Goal: Task Accomplishment & Management: Use online tool/utility

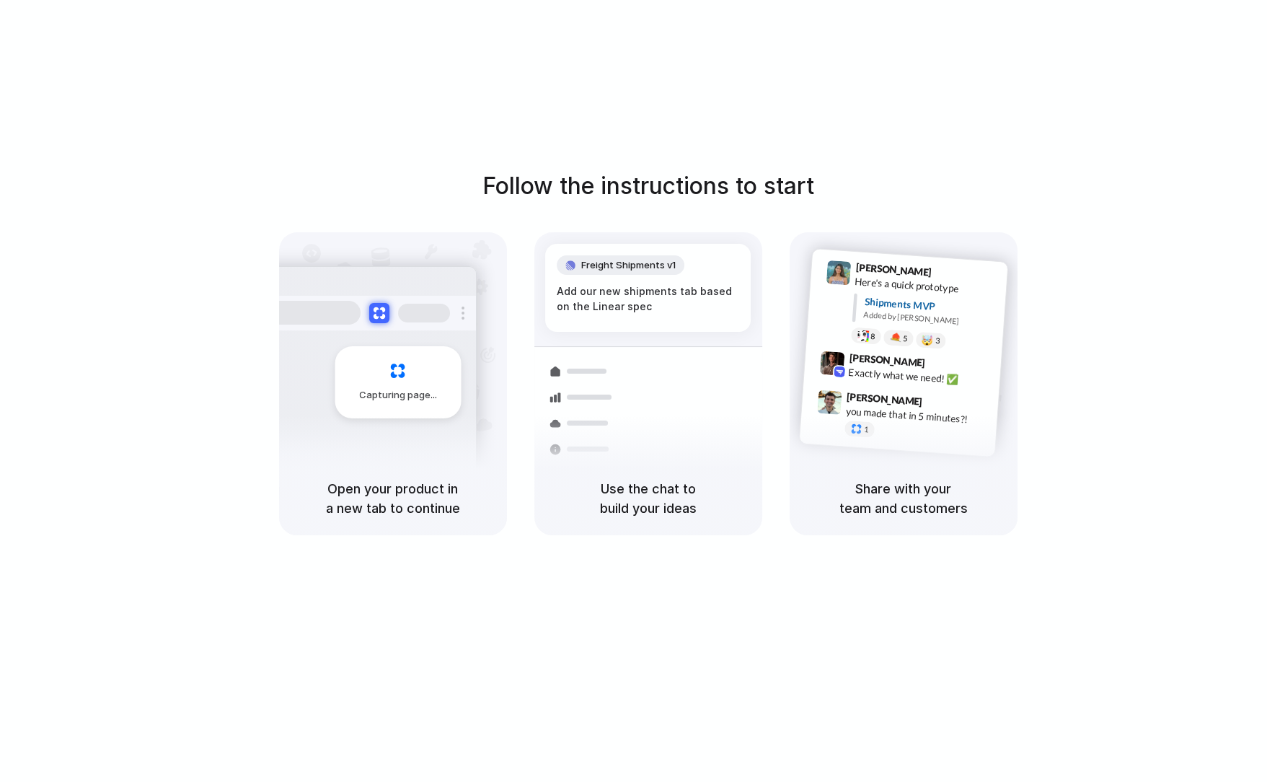
click at [757, 123] on div "Follow the instructions to start Capturing page Open your product in a new tab …" at bounding box center [648, 405] width 1296 height 811
click at [634, 391] on div at bounding box center [634, 391] width 0 height 0
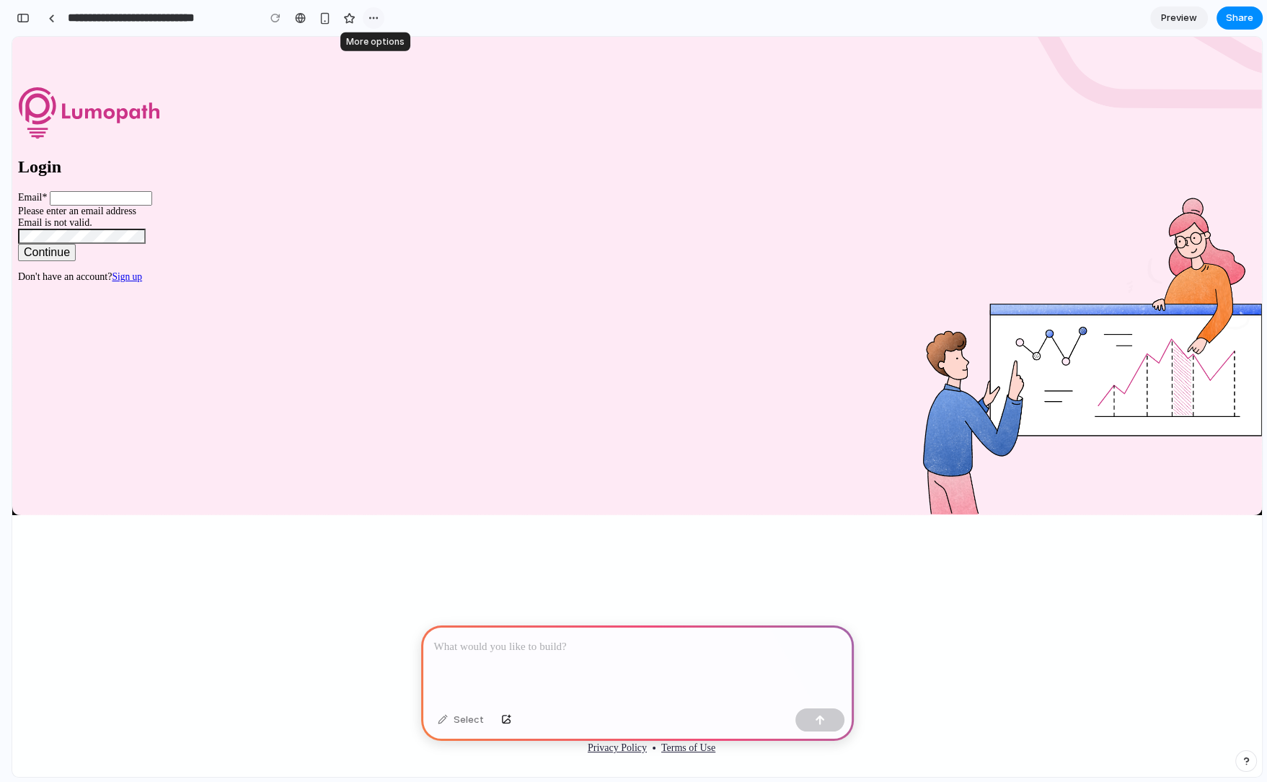
click at [369, 14] on div "button" at bounding box center [374, 18] width 12 height 12
click at [369, 14] on div "Duplicate Delete" at bounding box center [633, 391] width 1267 height 782
click at [298, 181] on main "Login Email *" at bounding box center [637, 163] width 1238 height 240
click at [99, 19] on input "**********" at bounding box center [159, 18] width 188 height 26
click at [22, 23] on button "button" at bounding box center [23, 17] width 23 height 23
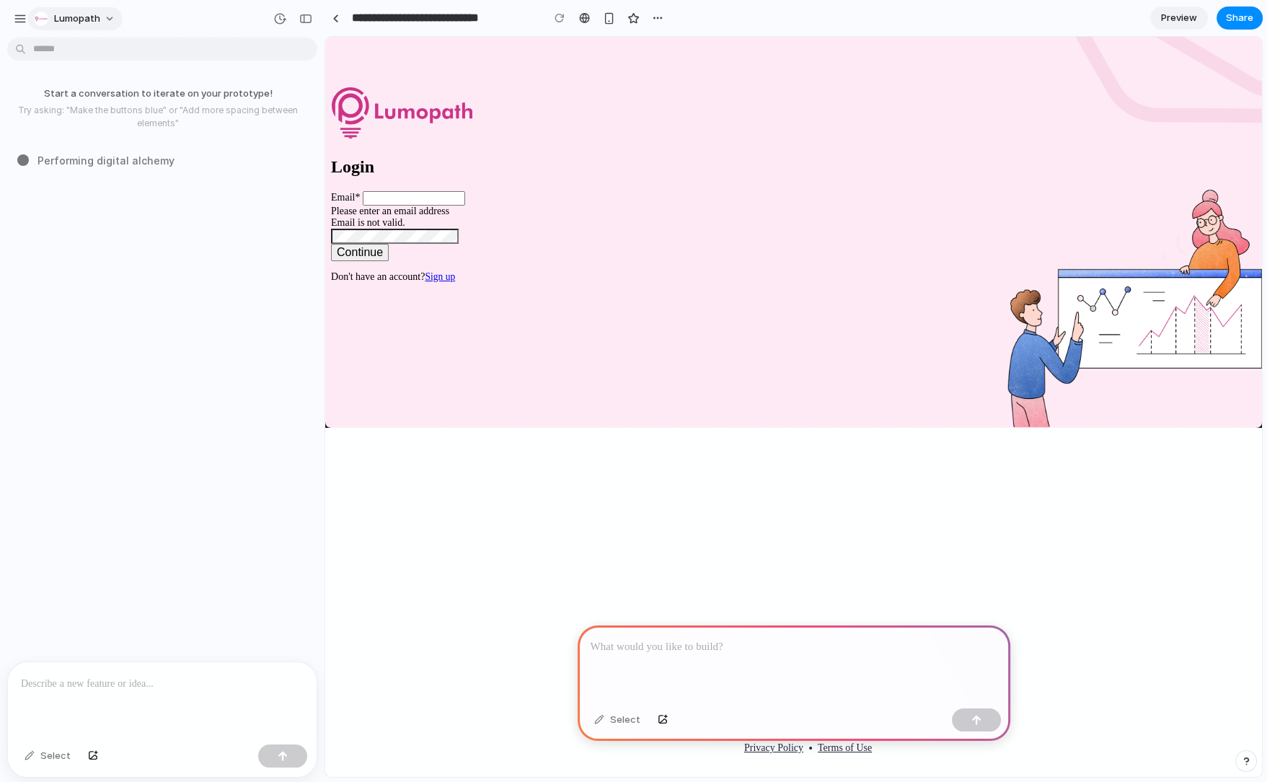
click at [42, 18] on div "button" at bounding box center [41, 19] width 14 height 14
click at [43, 20] on div "Settings Invite members Change theme Sign out" at bounding box center [633, 391] width 1267 height 782
click at [336, 17] on div at bounding box center [335, 18] width 6 height 8
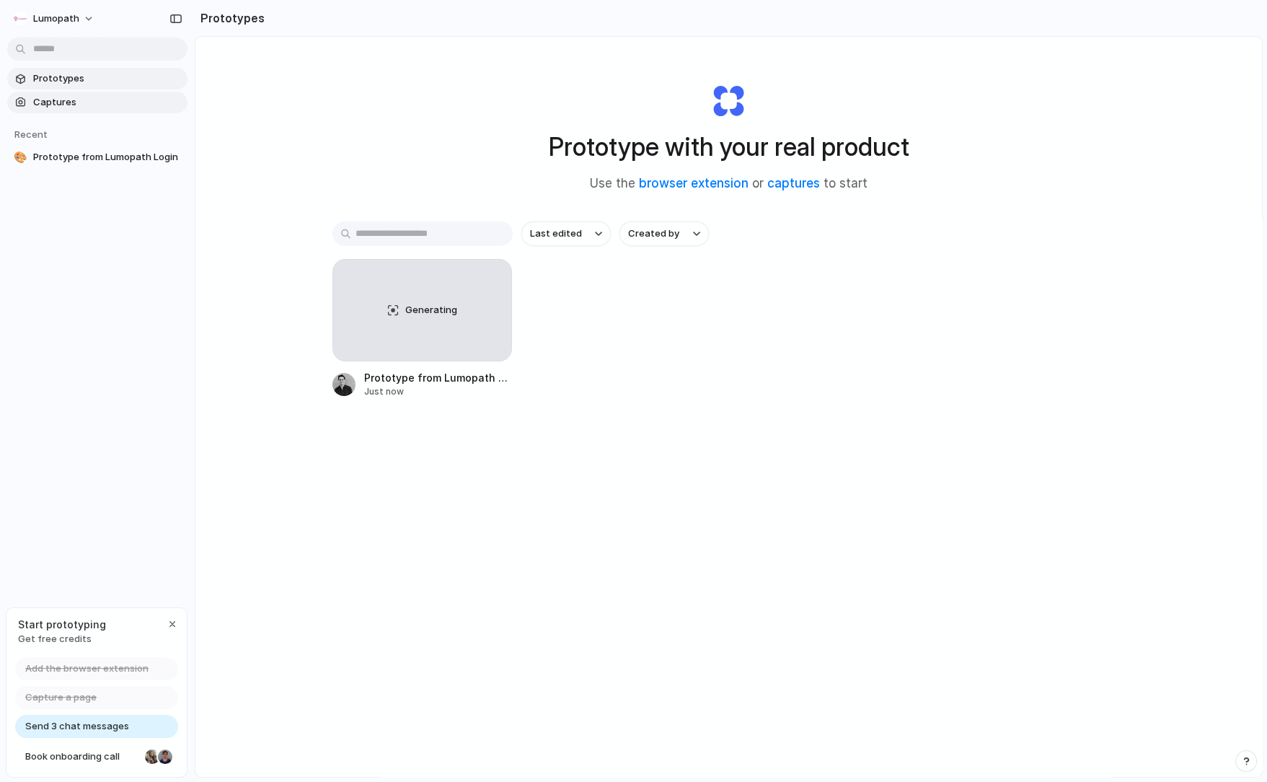
click at [126, 95] on span "Captures" at bounding box center [107, 102] width 149 height 14
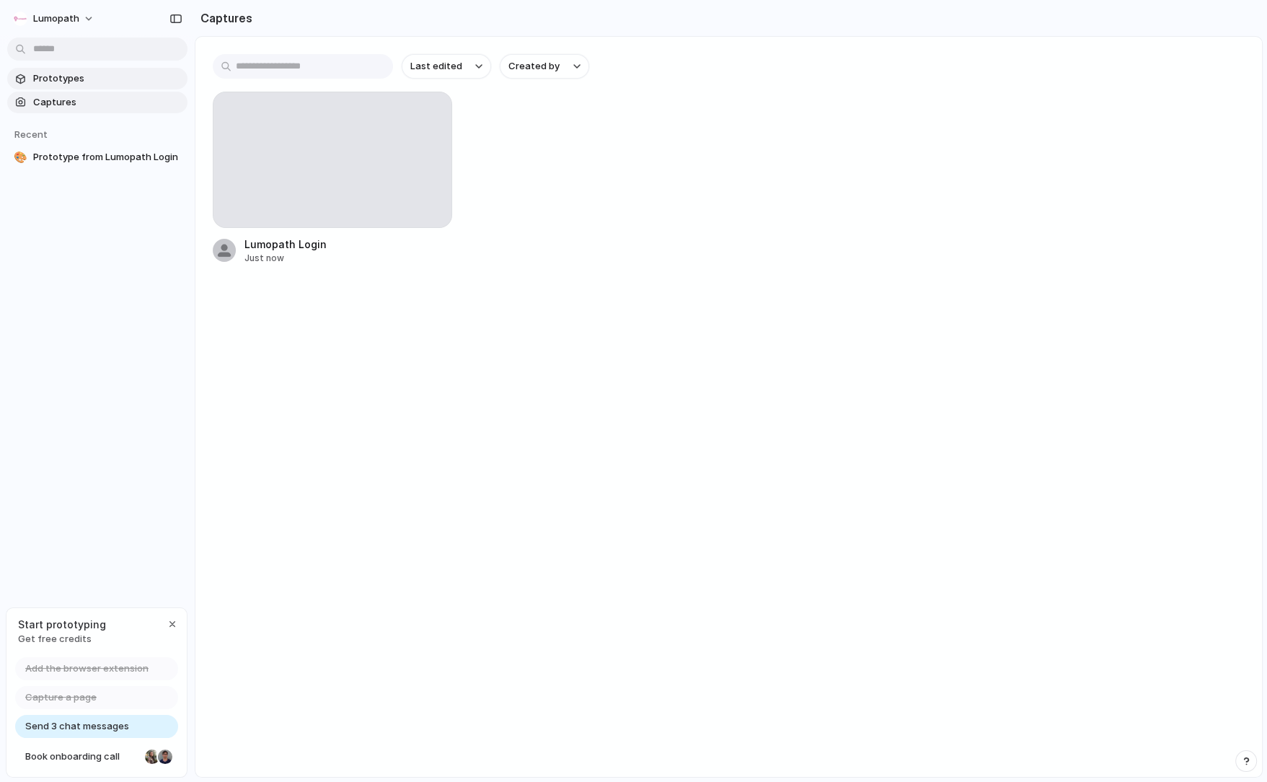
click at [120, 81] on span "Prototypes" at bounding box center [107, 78] width 149 height 14
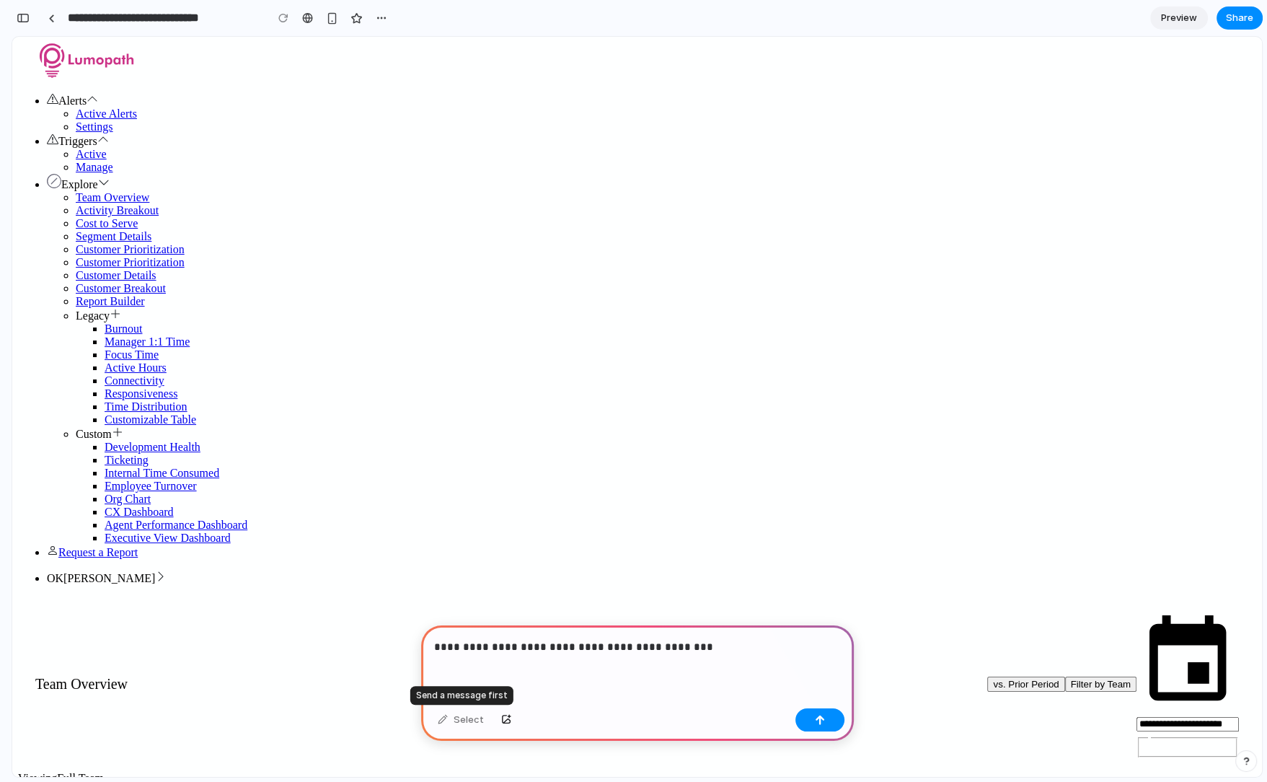
click at [444, 721] on div "Select" at bounding box center [461, 719] width 61 height 23
click at [448, 726] on div "Select" at bounding box center [461, 719] width 61 height 23
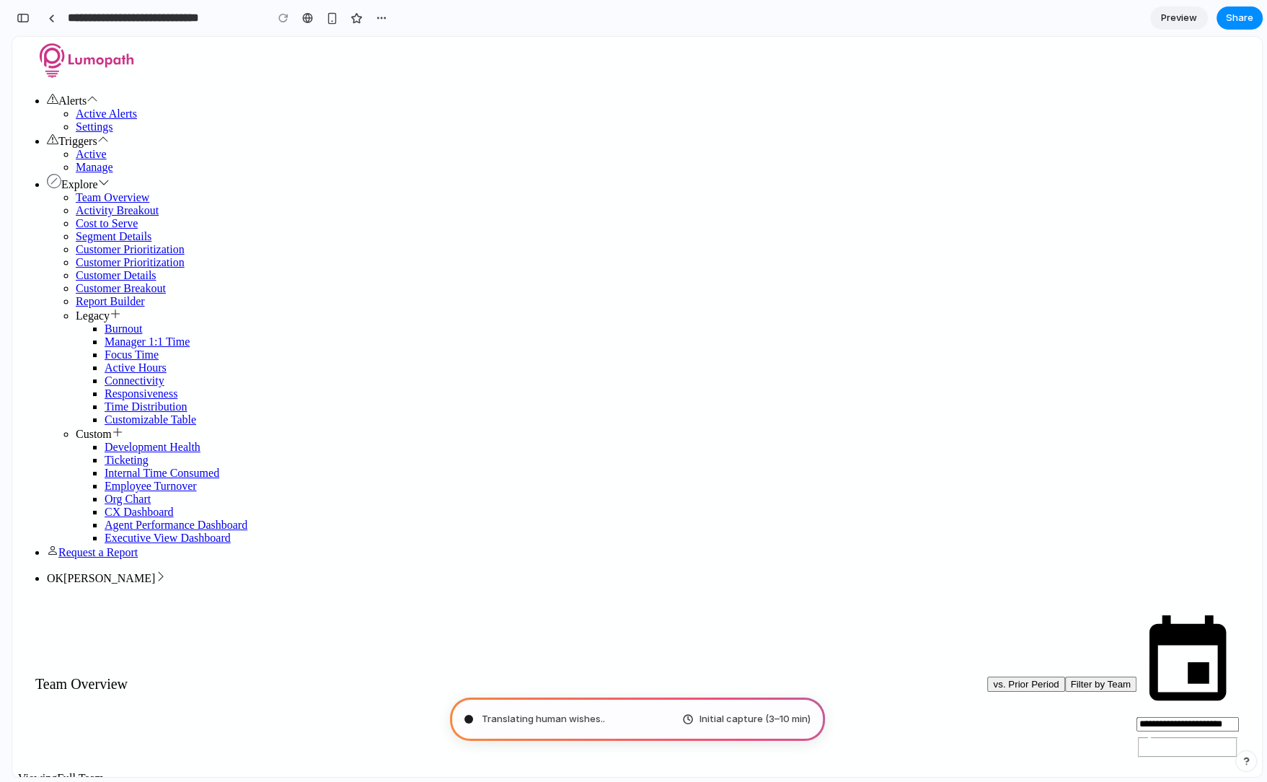
type input "**********"
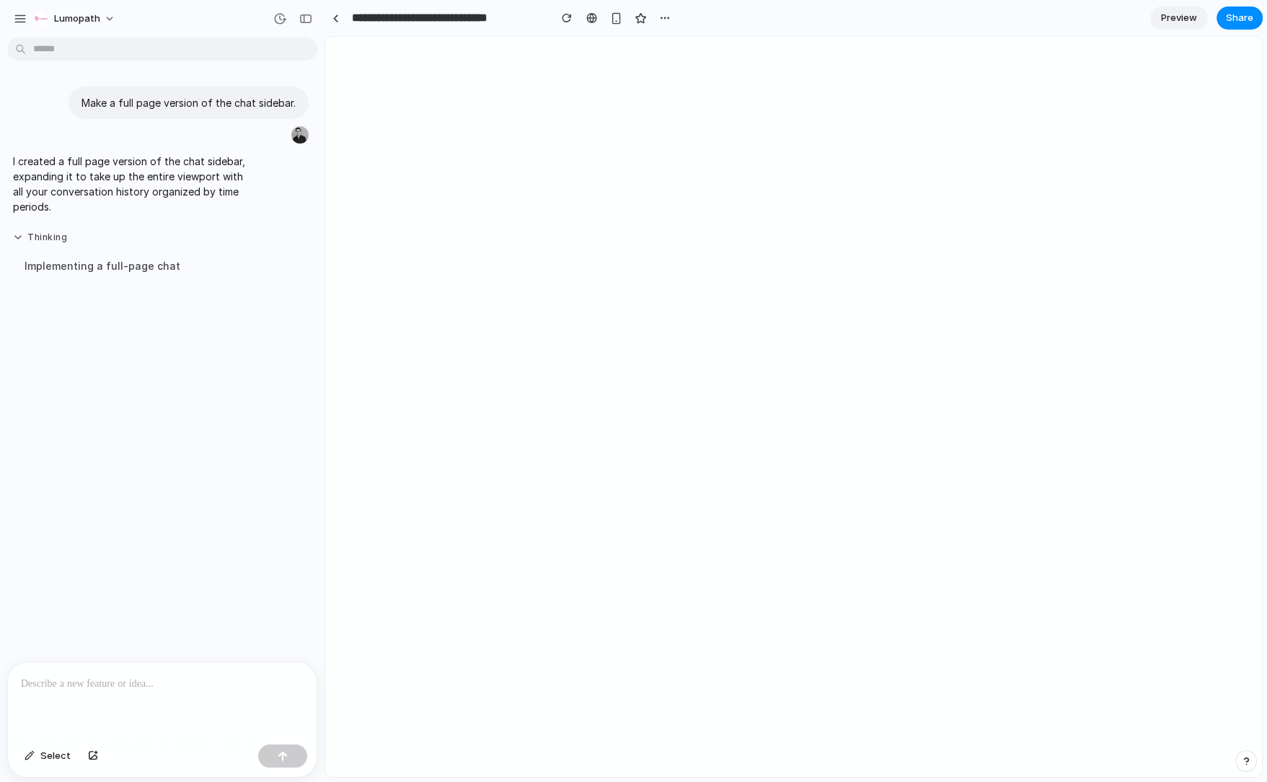
click at [125, 232] on button "Thinking" at bounding box center [133, 238] width 241 height 12
click at [84, 243] on button "Thinking .." at bounding box center [133, 238] width 241 height 12
click at [100, 689] on p at bounding box center [162, 683] width 283 height 17
click at [50, 757] on span "Select" at bounding box center [55, 756] width 30 height 14
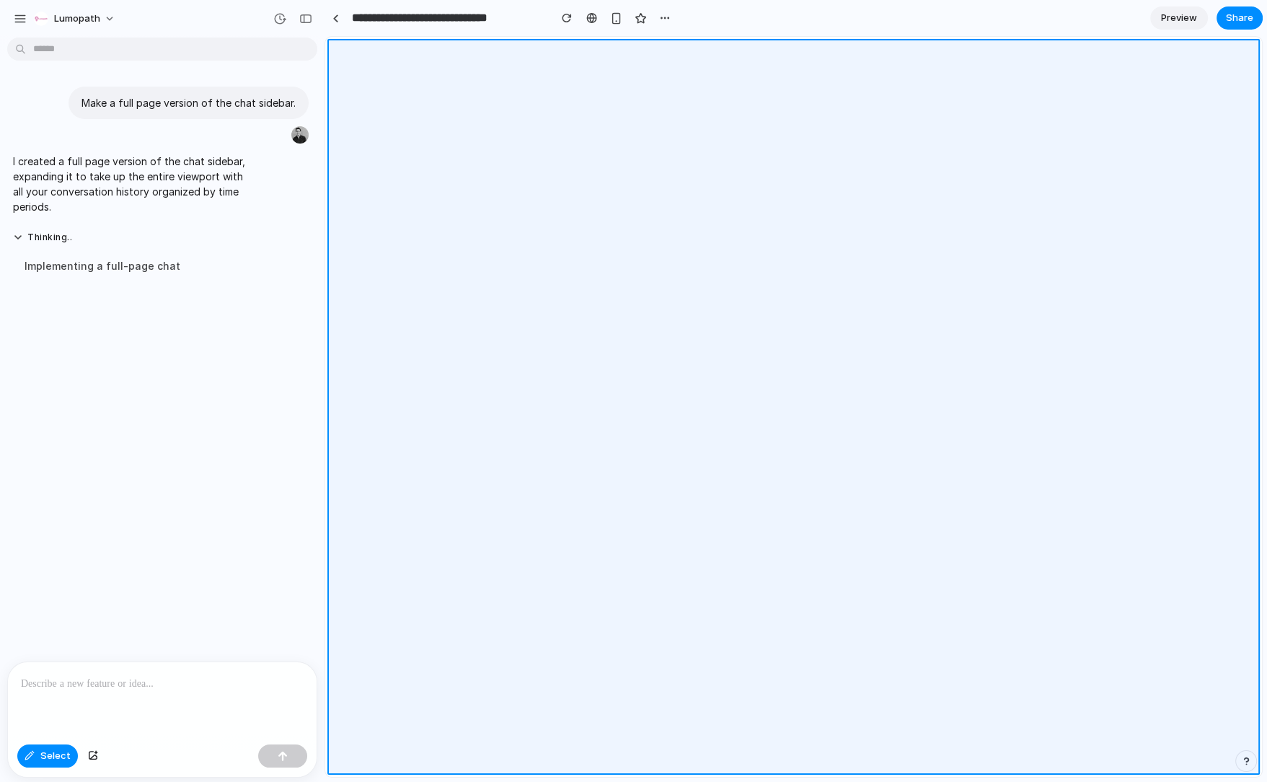
drag, startPoint x: 566, startPoint y: 374, endPoint x: 627, endPoint y: 401, distance: 66.2
click at [627, 401] on div at bounding box center [793, 407] width 937 height 740
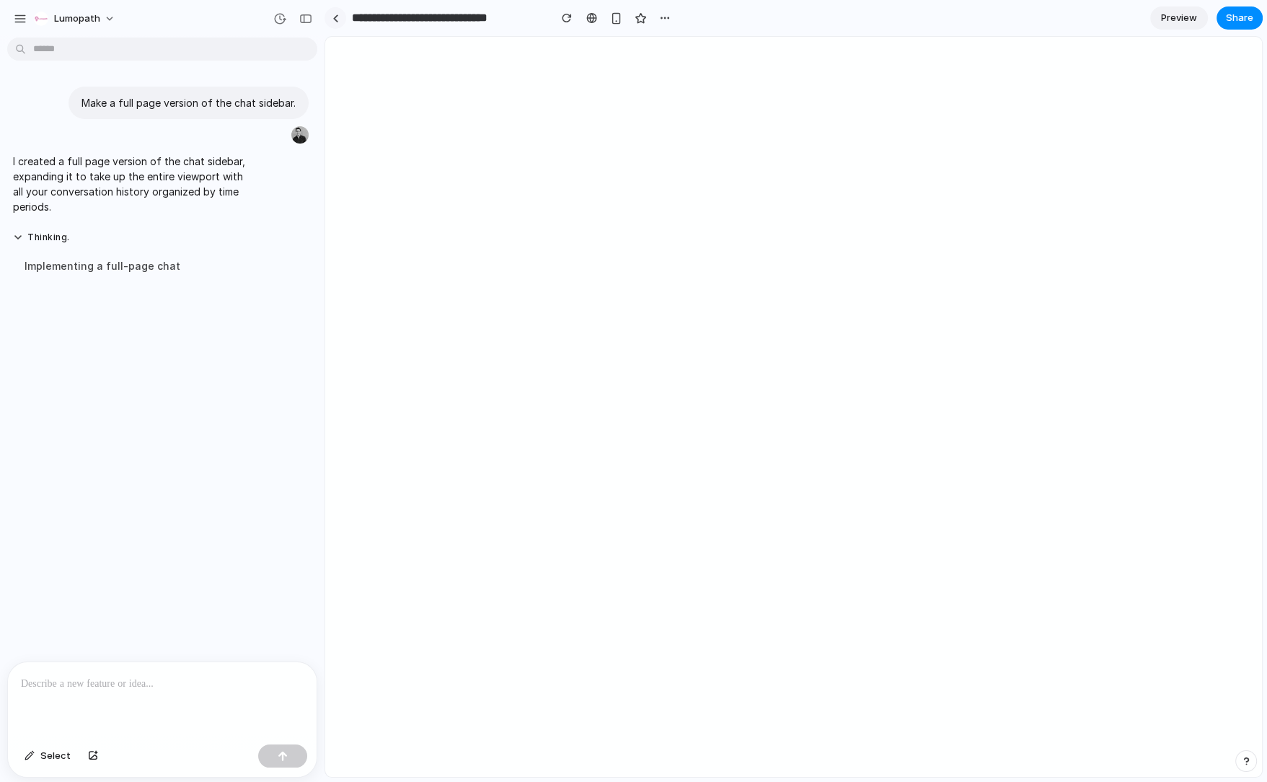
click at [341, 13] on link at bounding box center [336, 18] width 22 height 22
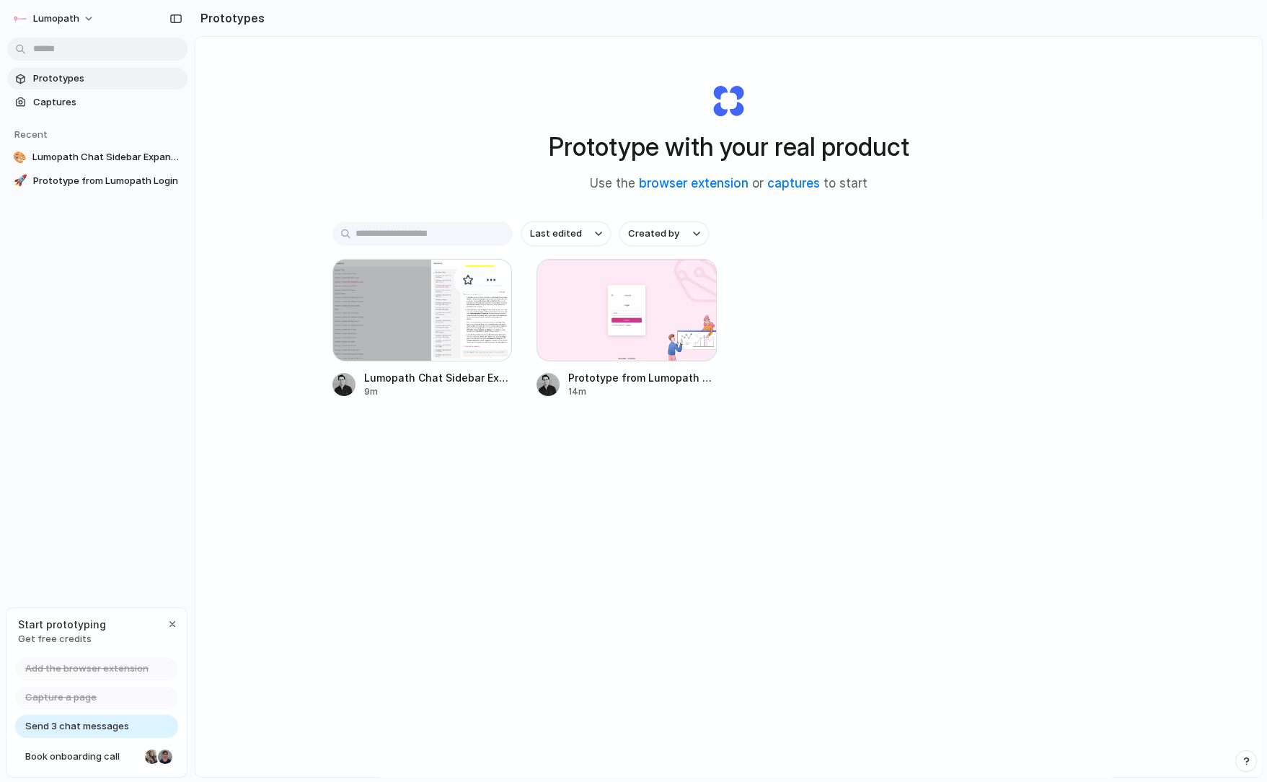
click at [431, 313] on div at bounding box center [422, 310] width 180 height 102
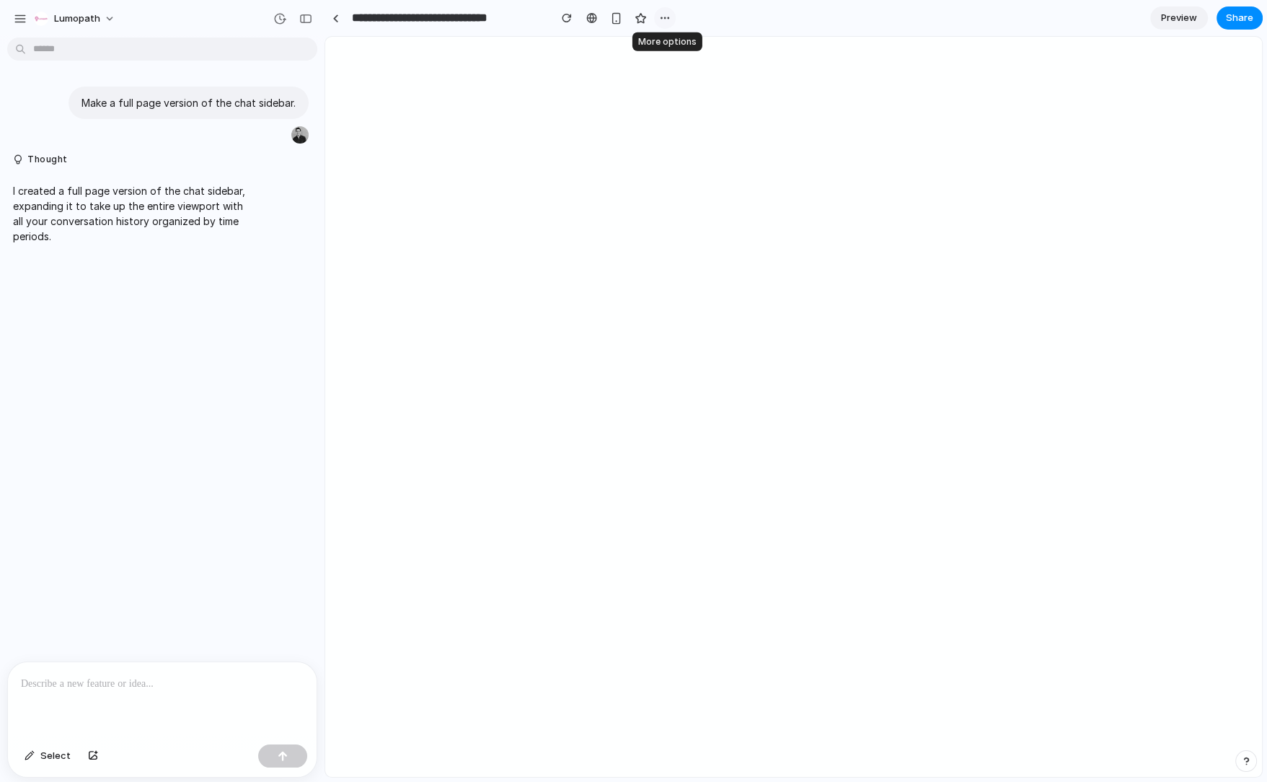
click at [663, 17] on div "button" at bounding box center [665, 18] width 12 height 12
click at [663, 17] on div "Duplicate Delete" at bounding box center [633, 391] width 1267 height 782
click at [1183, 17] on span "Preview" at bounding box center [1179, 18] width 36 height 14
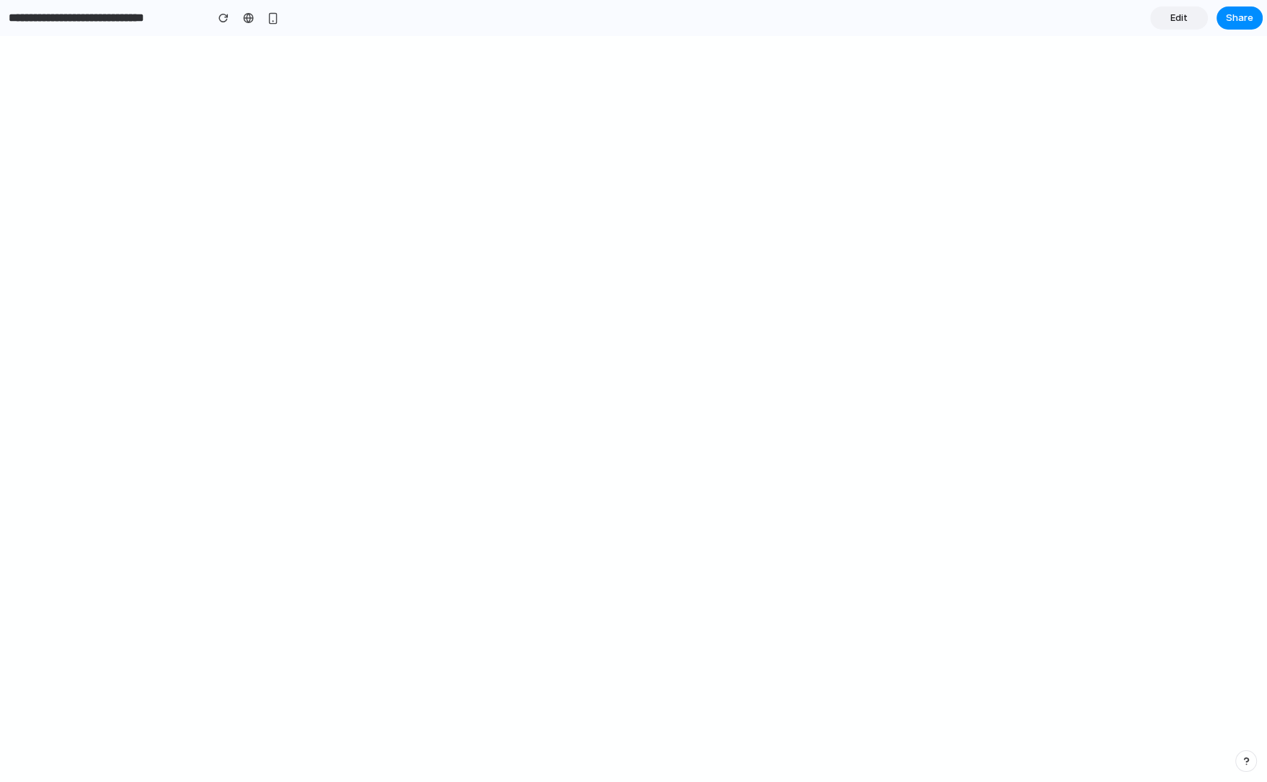
click at [1183, 17] on span "Edit" at bounding box center [1179, 18] width 17 height 14
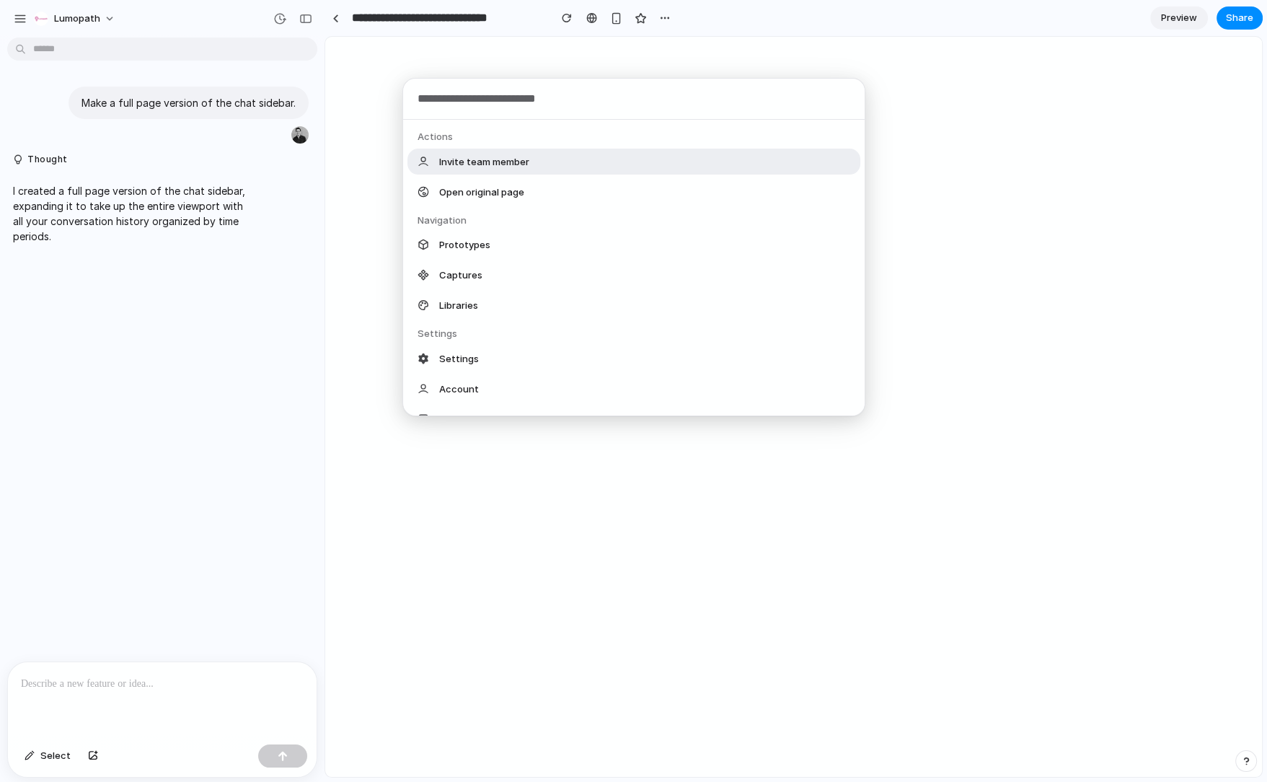
click at [63, 45] on body "**********" at bounding box center [633, 391] width 1267 height 782
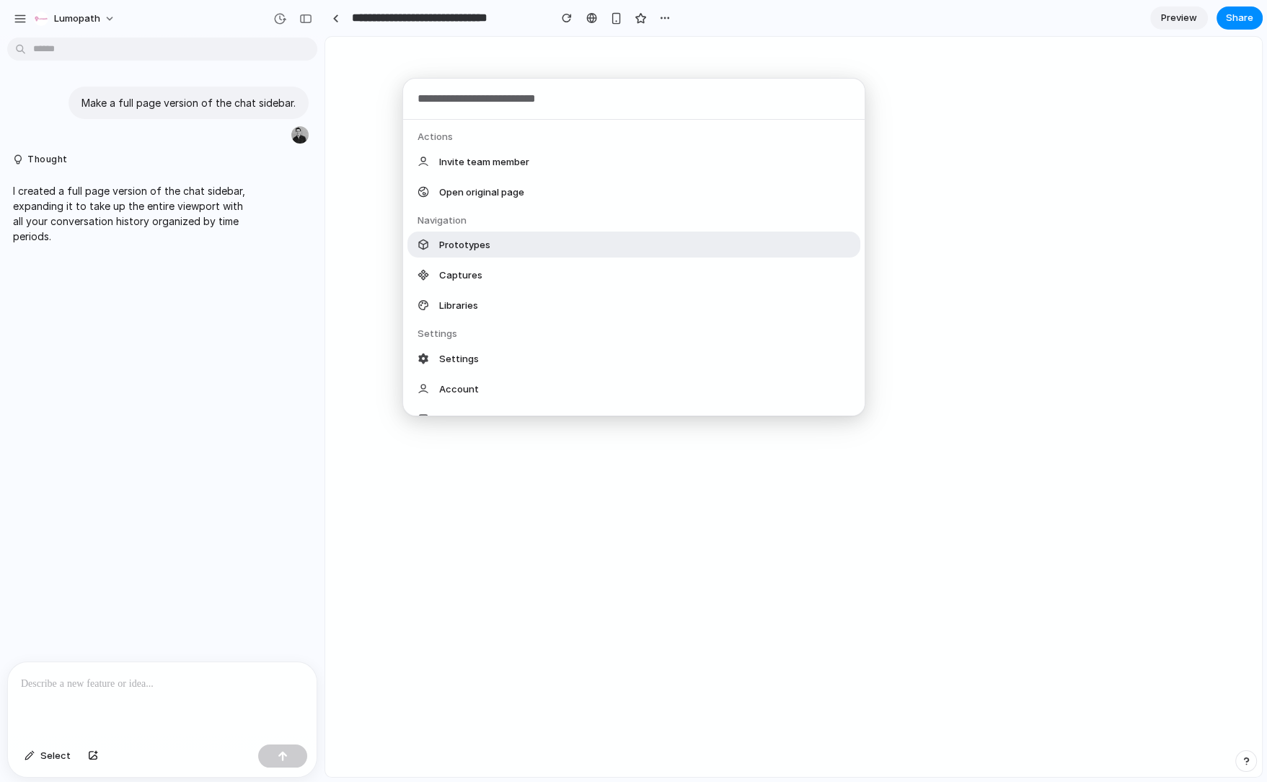
click at [446, 244] on span "Prototypes" at bounding box center [464, 244] width 51 height 14
